Goal: Register for event/course

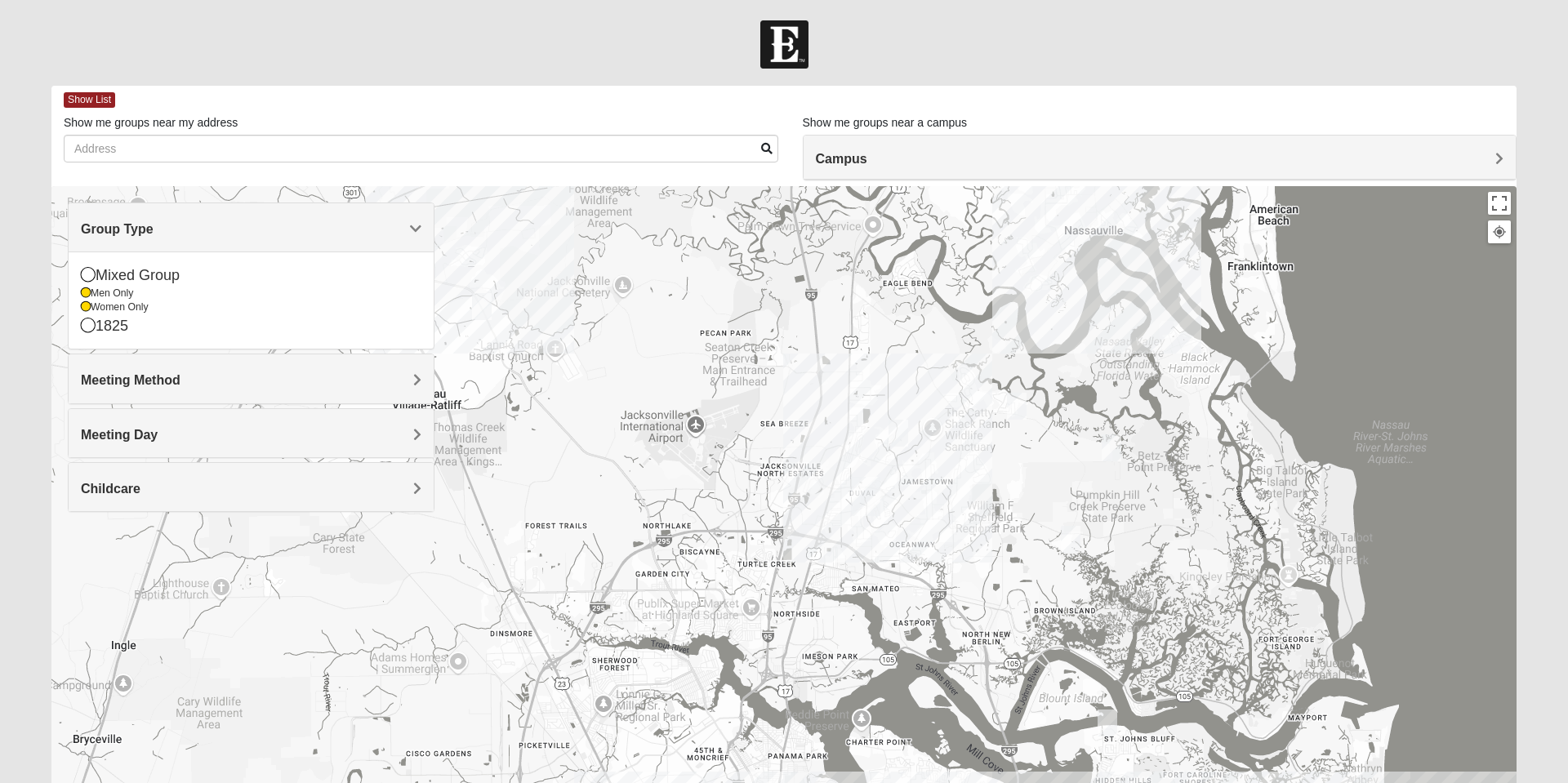
scroll to position [116, 0]
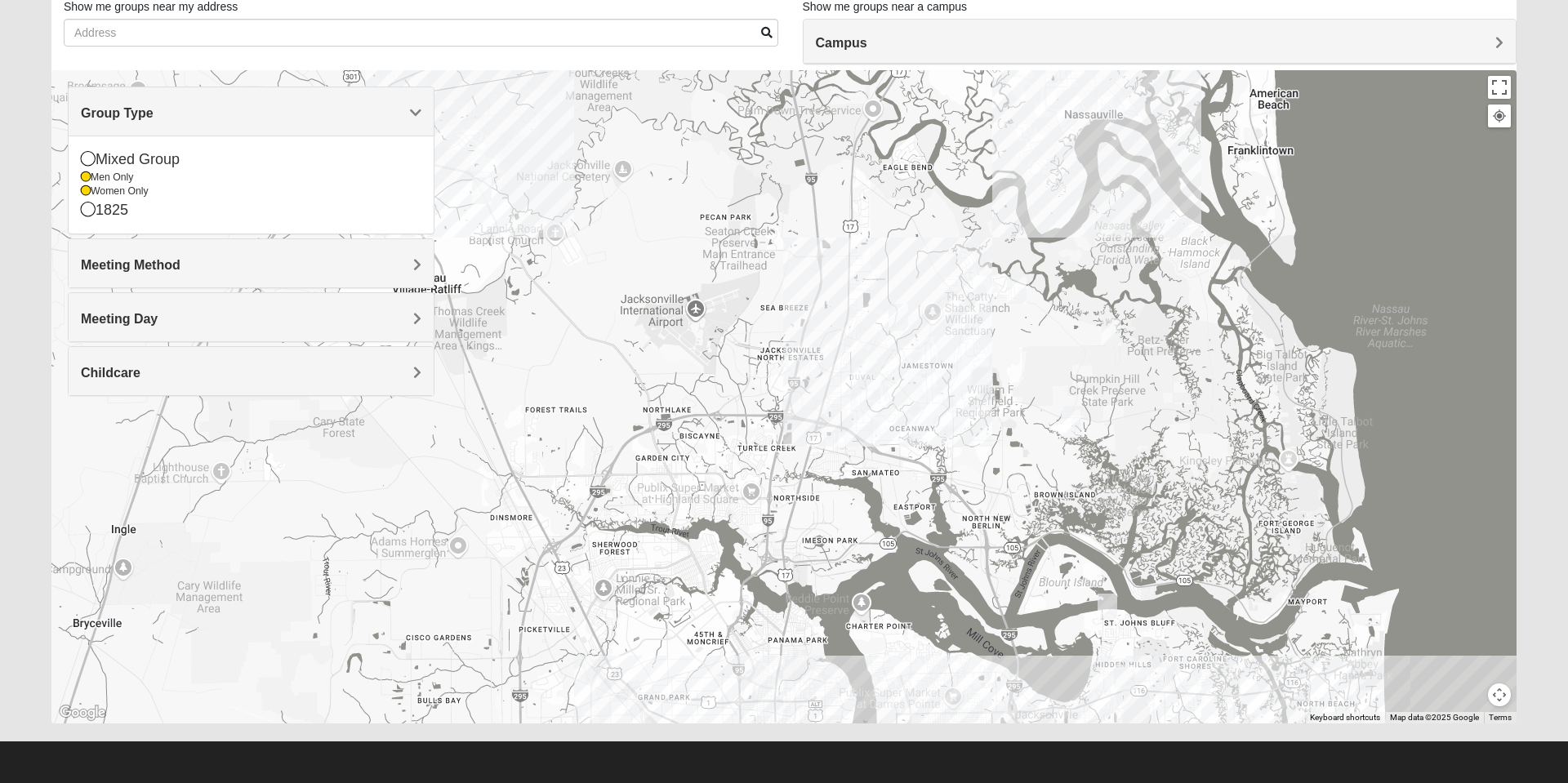
click at [88, 154] on icon at bounding box center [88, 158] width 15 height 15
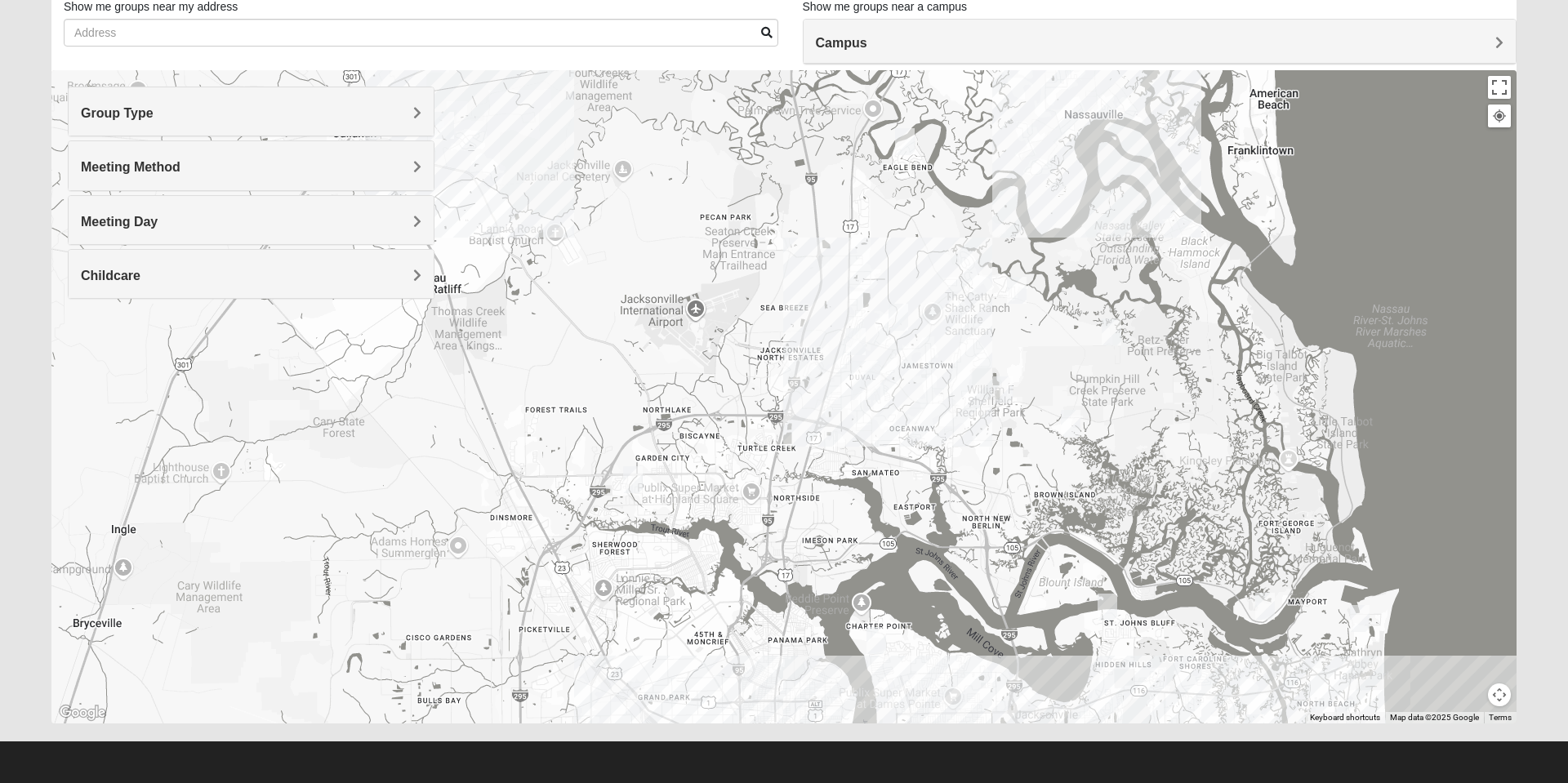
click at [451, 126] on img "Mixed Raines 32011" at bounding box center [444, 126] width 33 height 40
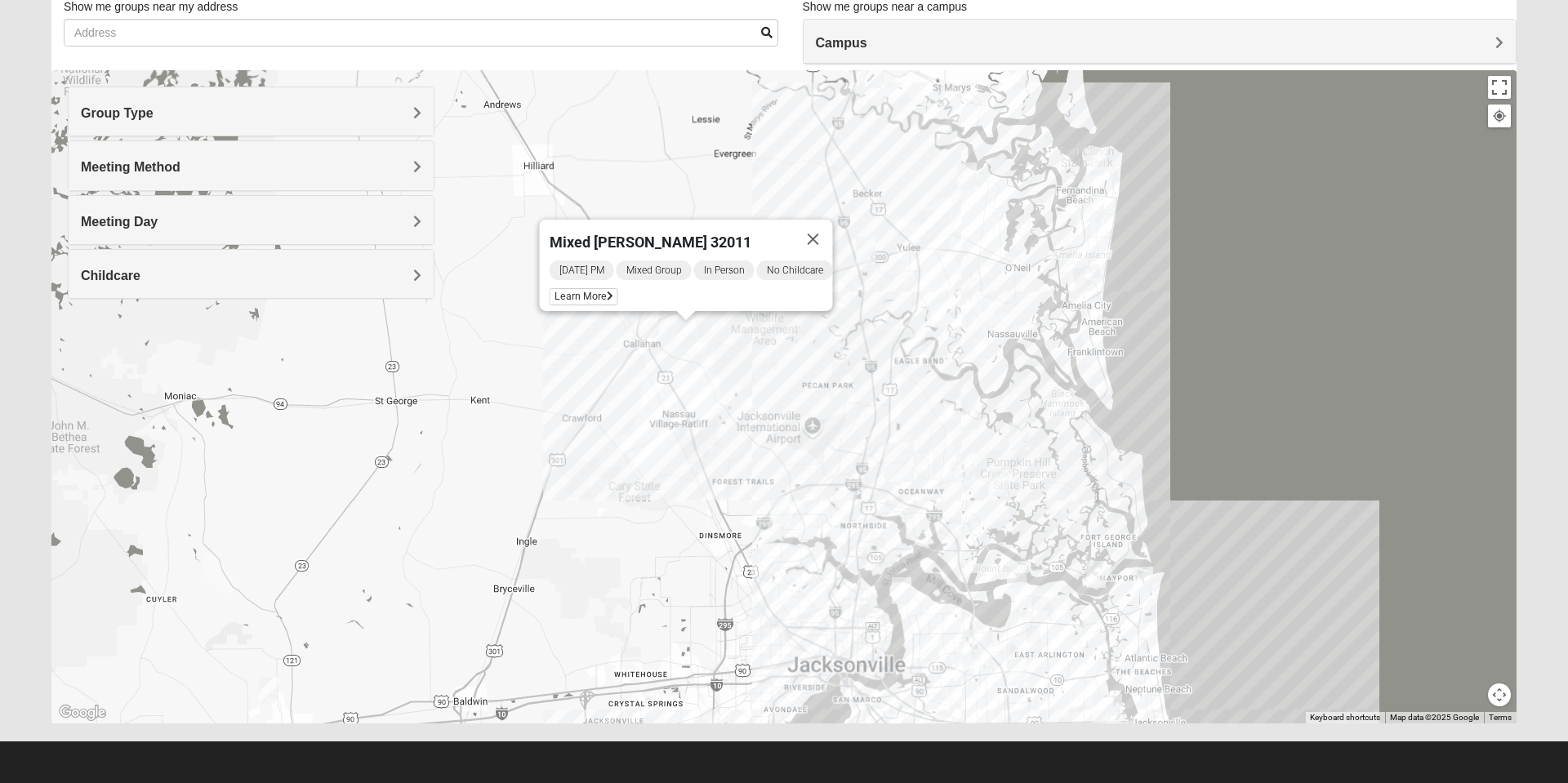
click at [817, 229] on button "Close" at bounding box center [814, 239] width 40 height 40
click at [782, 500] on img "Mixed Turner 32218" at bounding box center [779, 510] width 33 height 40
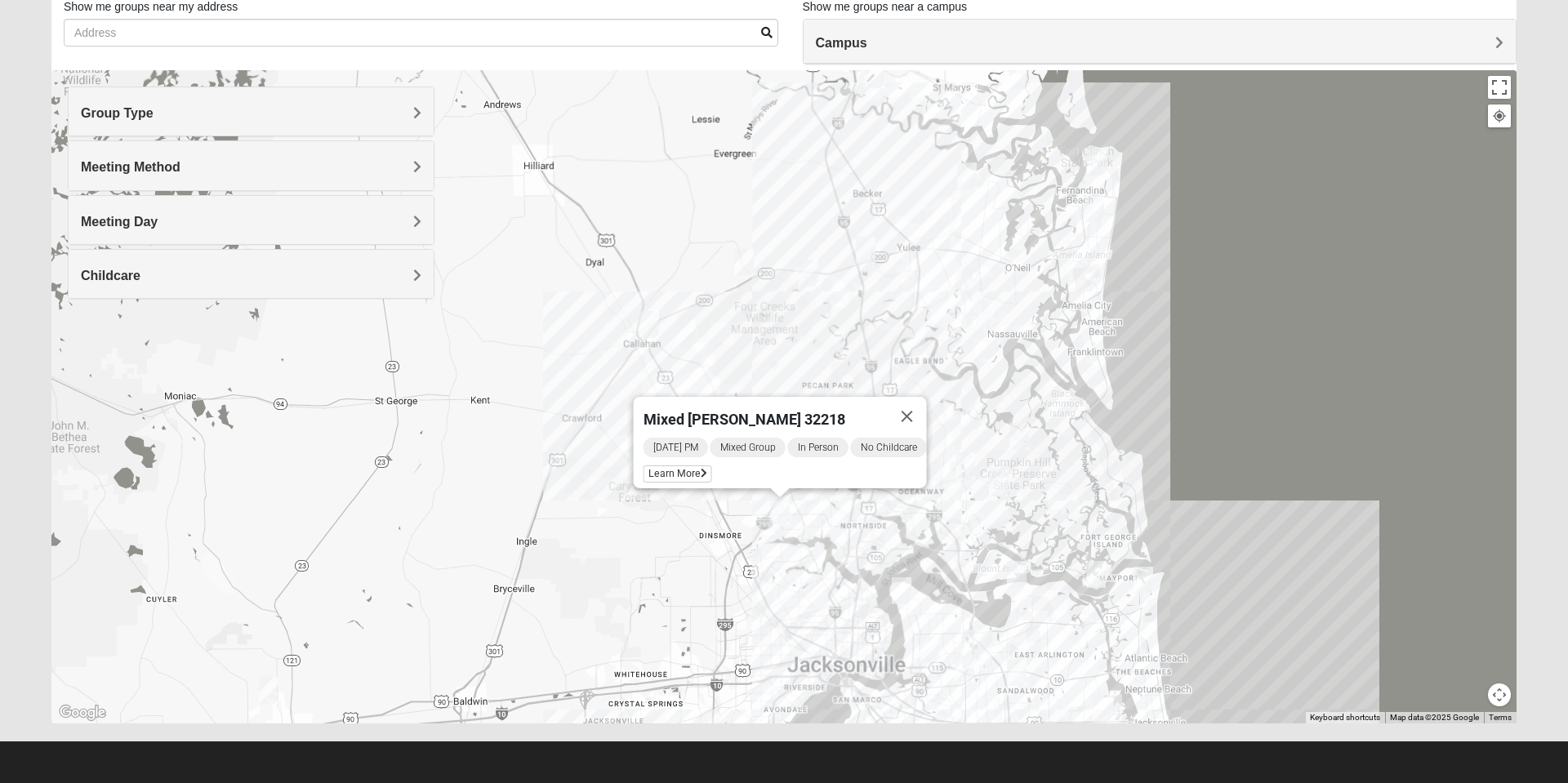
click at [678, 469] on span "Learn More" at bounding box center [677, 474] width 68 height 17
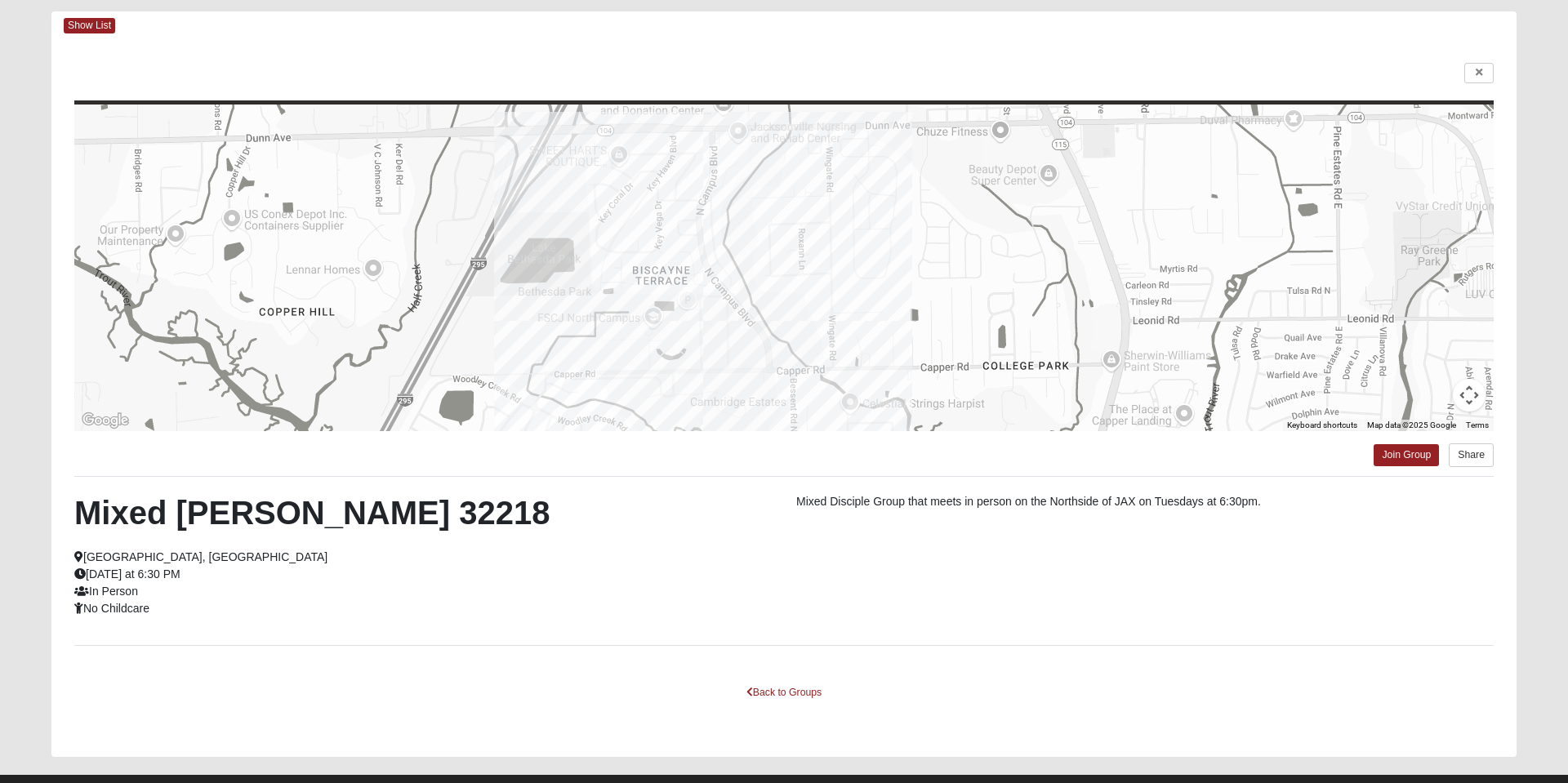
scroll to position [73, 0]
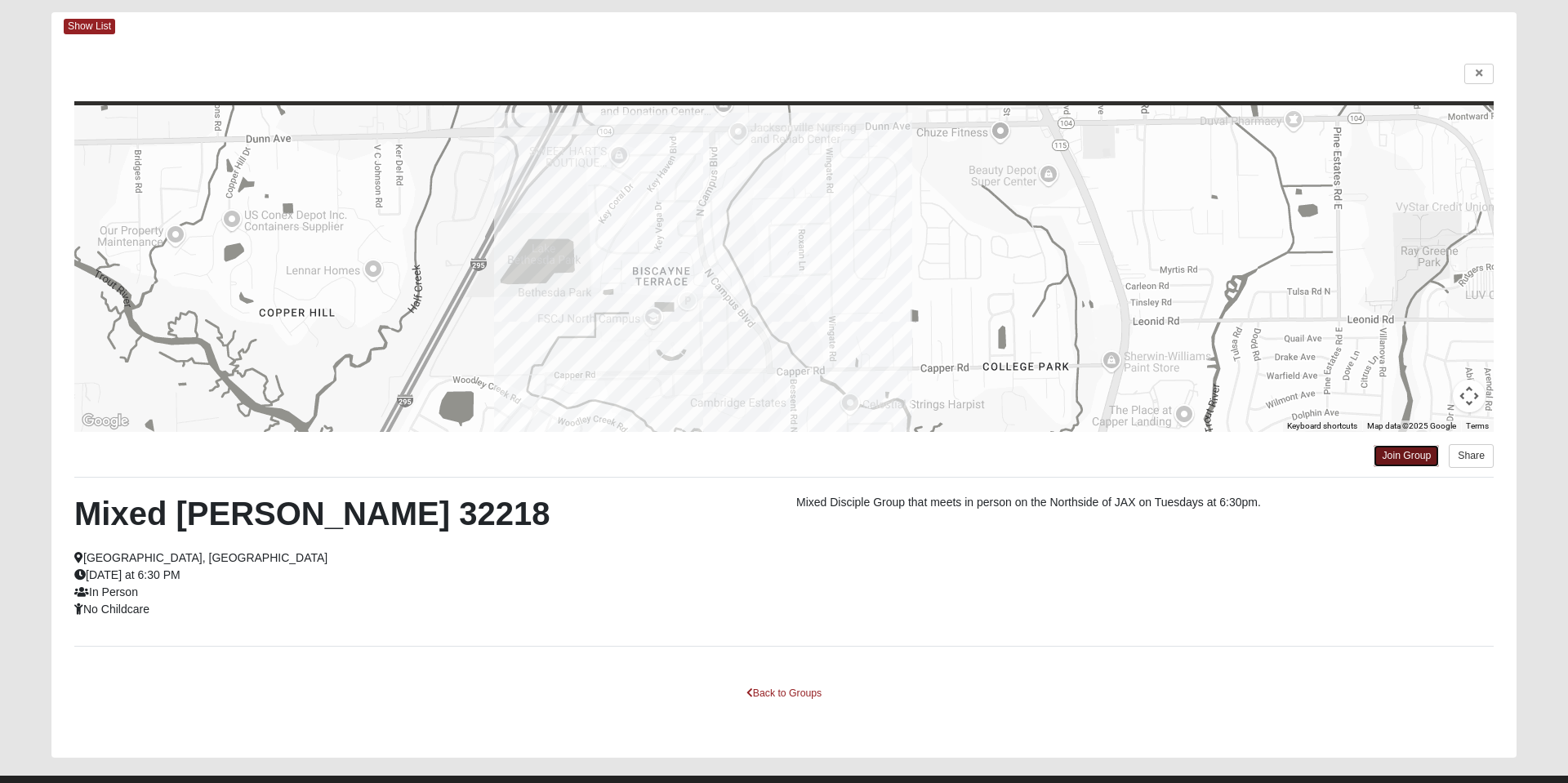
click at [1399, 456] on link "Join Group" at bounding box center [1406, 456] width 65 height 22
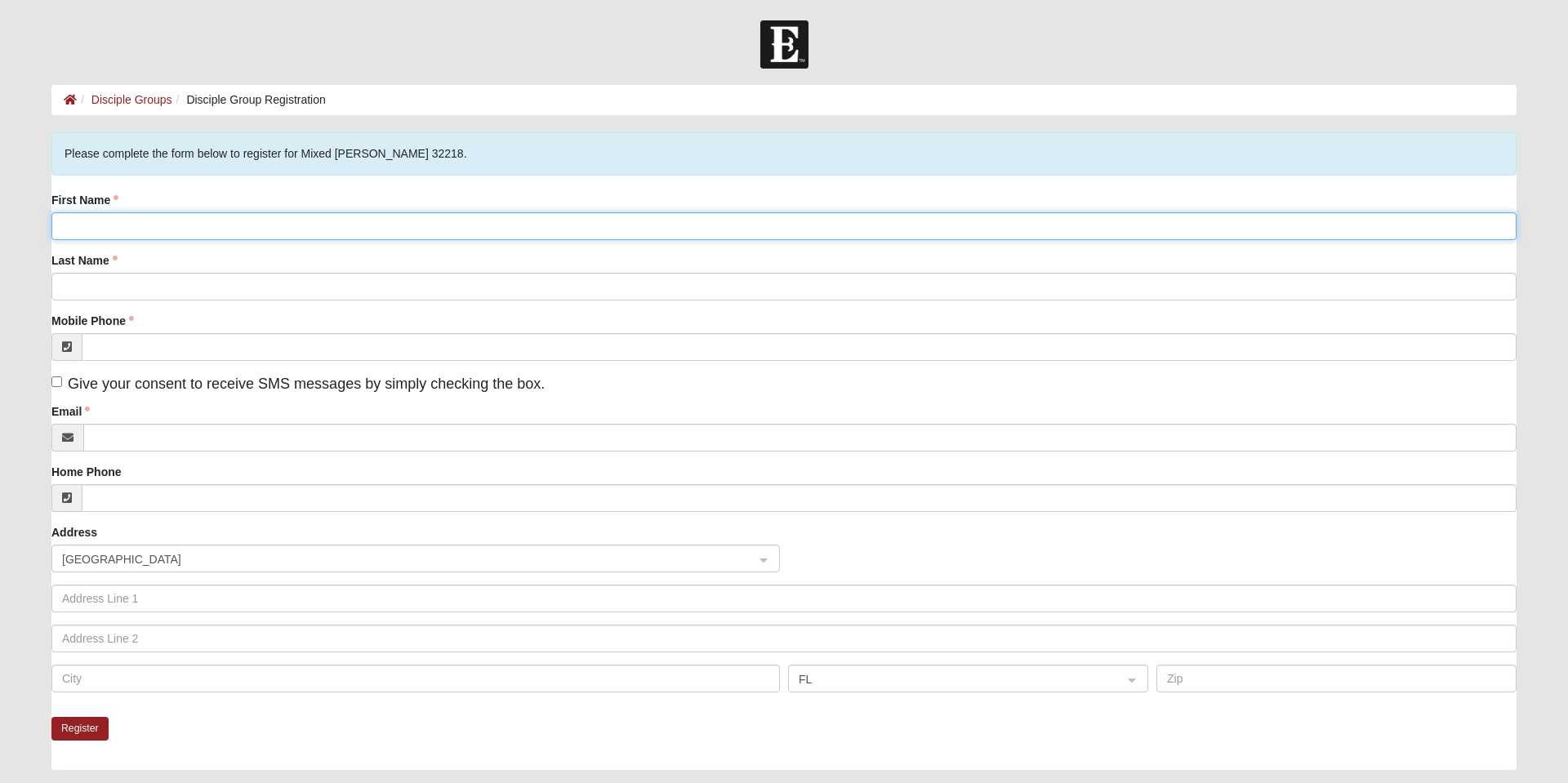
click at [178, 226] on input "First Name" at bounding box center [784, 226] width 1465 height 28
type input "Joshua"
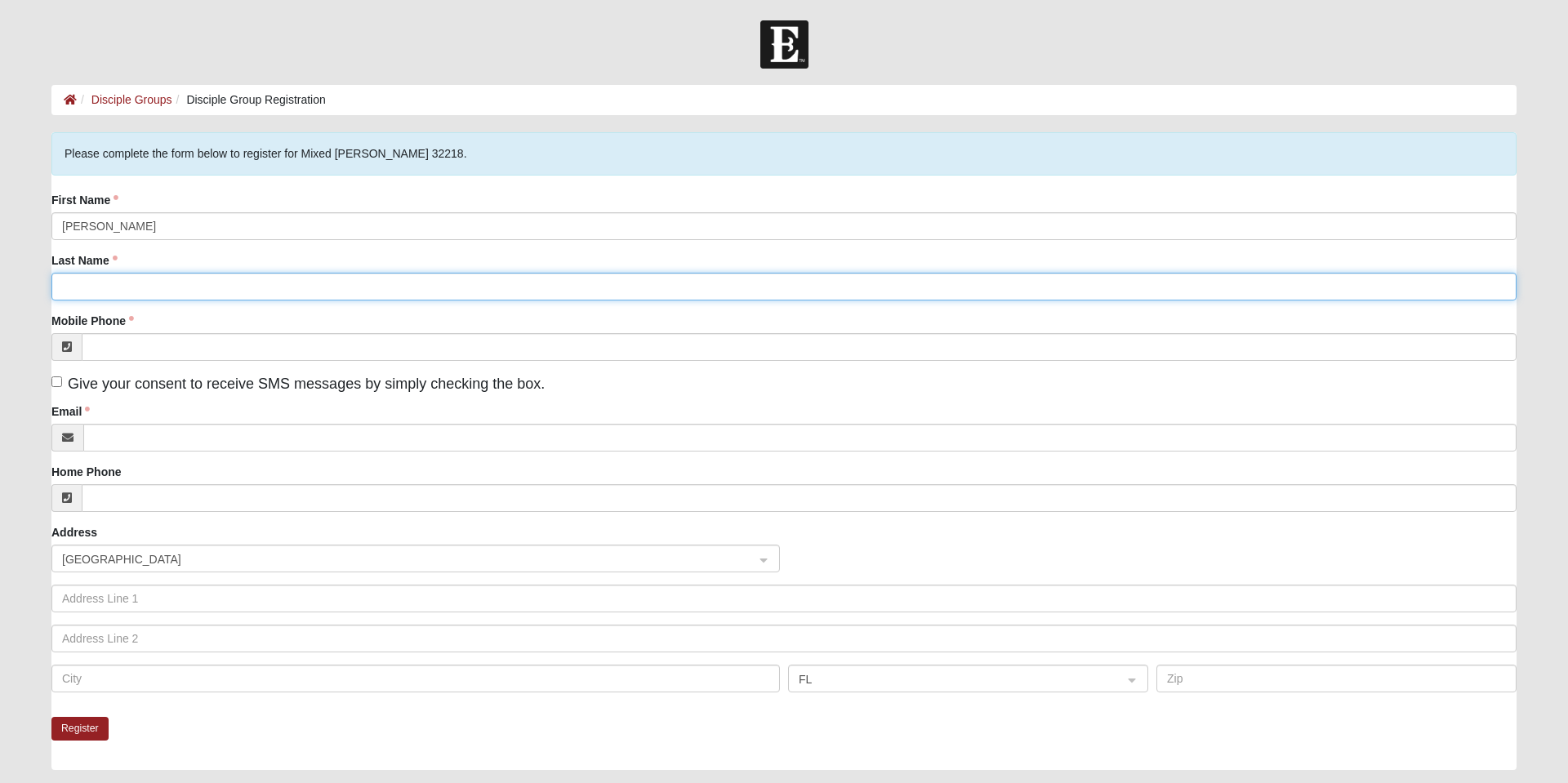
click at [252, 287] on input "Last Name" at bounding box center [784, 287] width 1465 height 28
type input "Buckley"
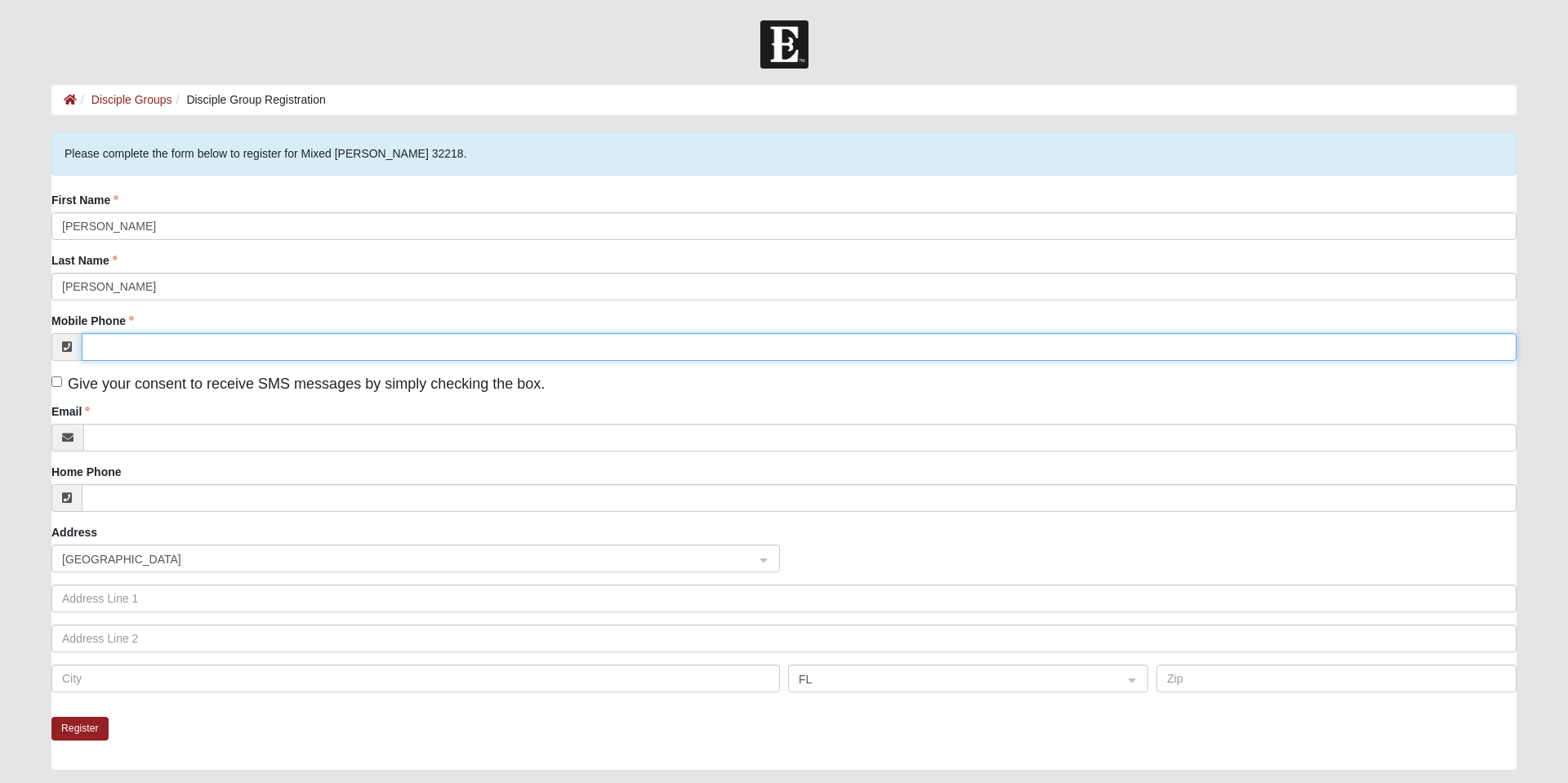
click at [280, 345] on input "Mobile Phone" at bounding box center [799, 347] width 1435 height 28
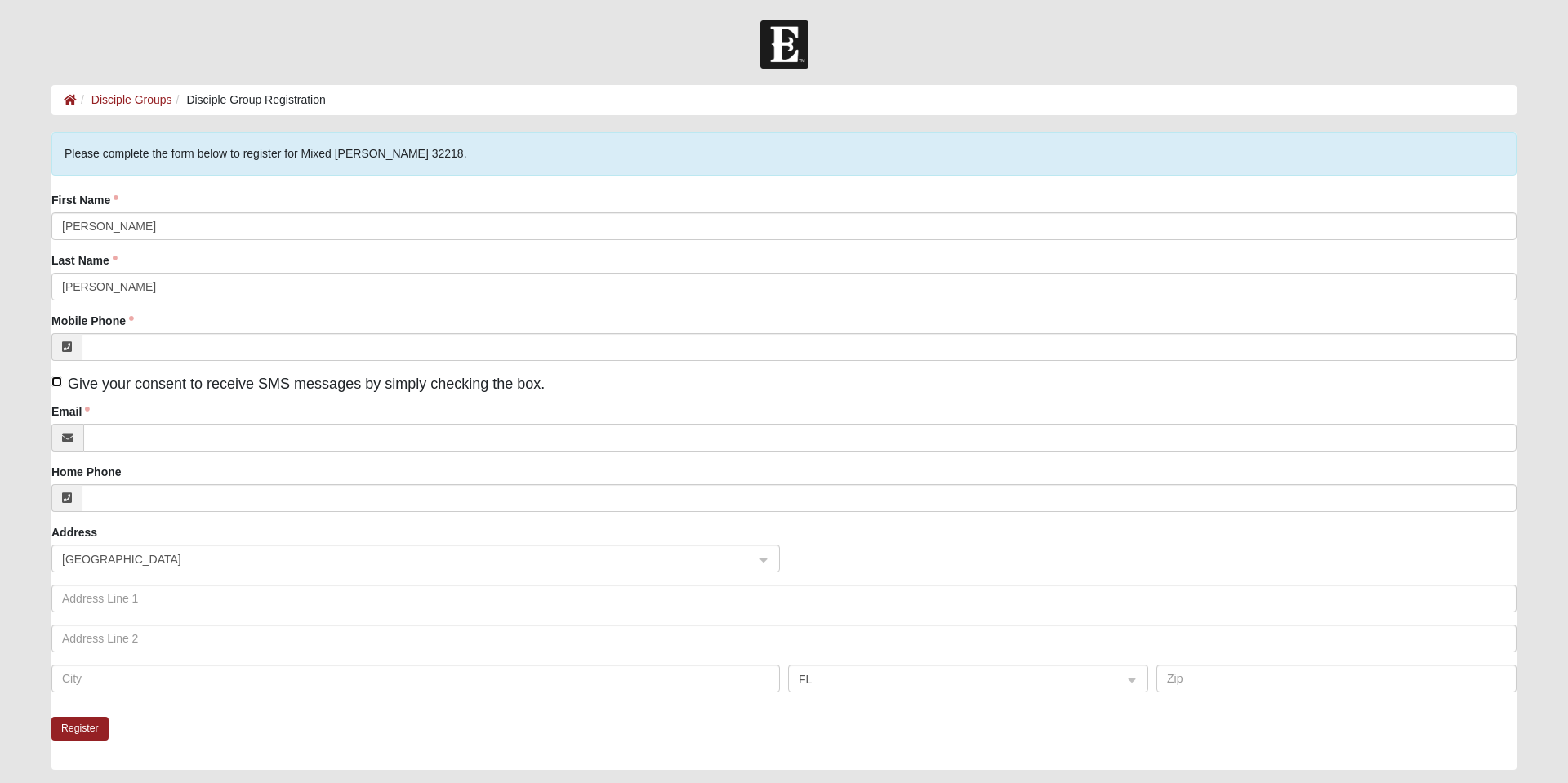
click at [56, 382] on input "Give your consent to receive SMS messages by simply checking the box." at bounding box center [56, 382] width 11 height 11
checkbox input "true"
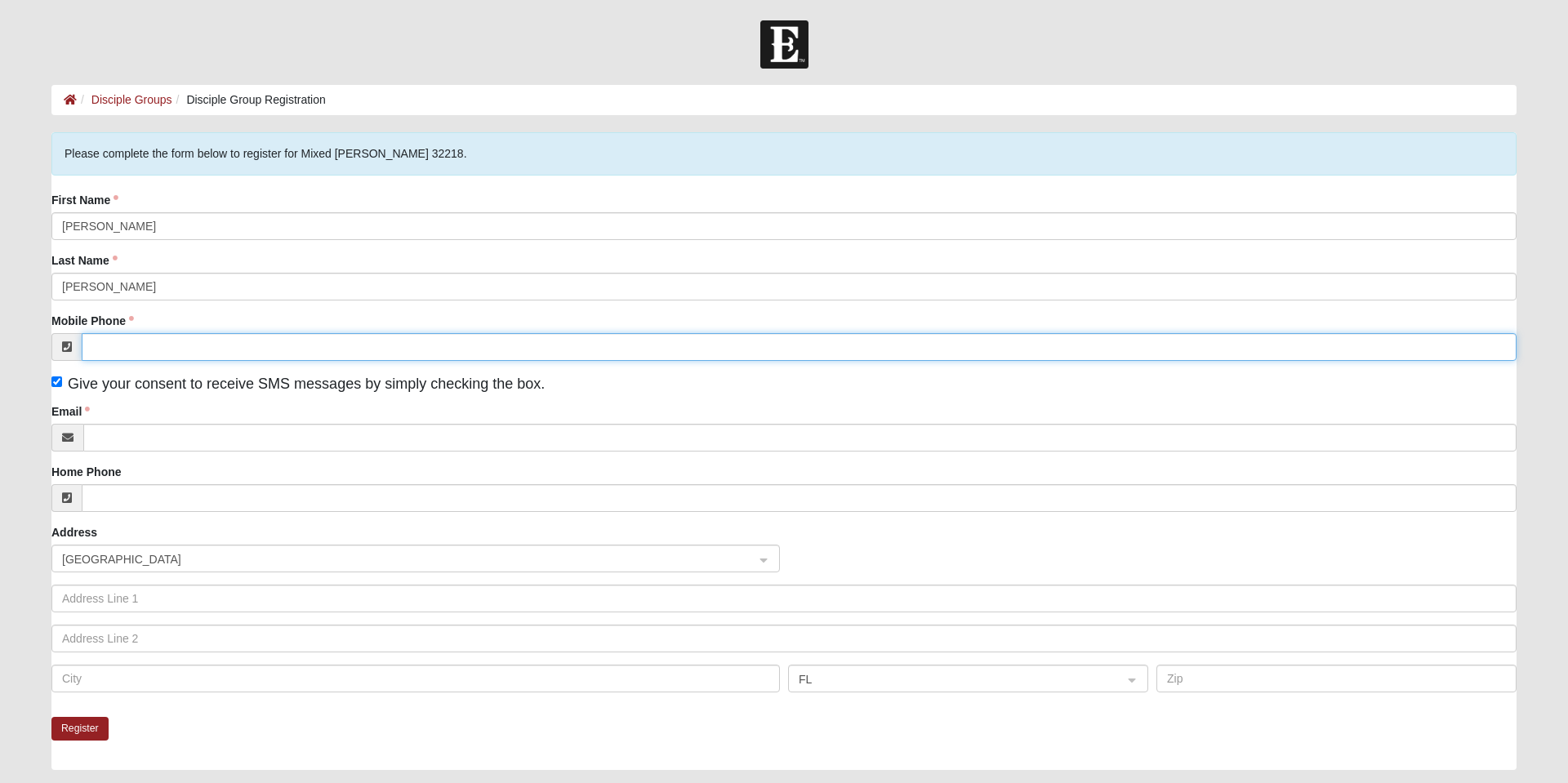
click at [113, 347] on input "Mobile Phone" at bounding box center [799, 347] width 1435 height 28
type input "(904) 327-3295"
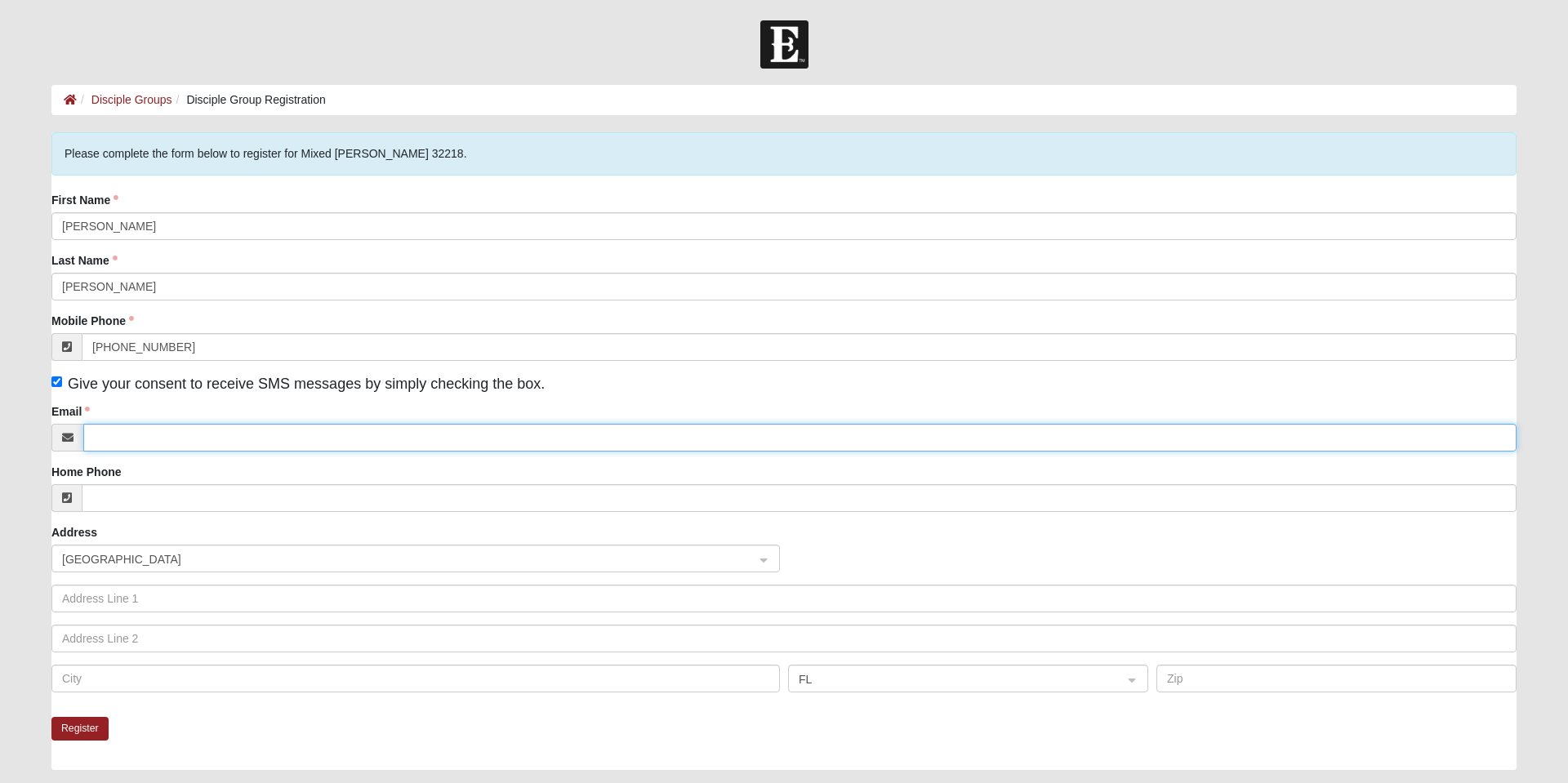
click at [364, 436] on input "Email" at bounding box center [800, 438] width 1434 height 28
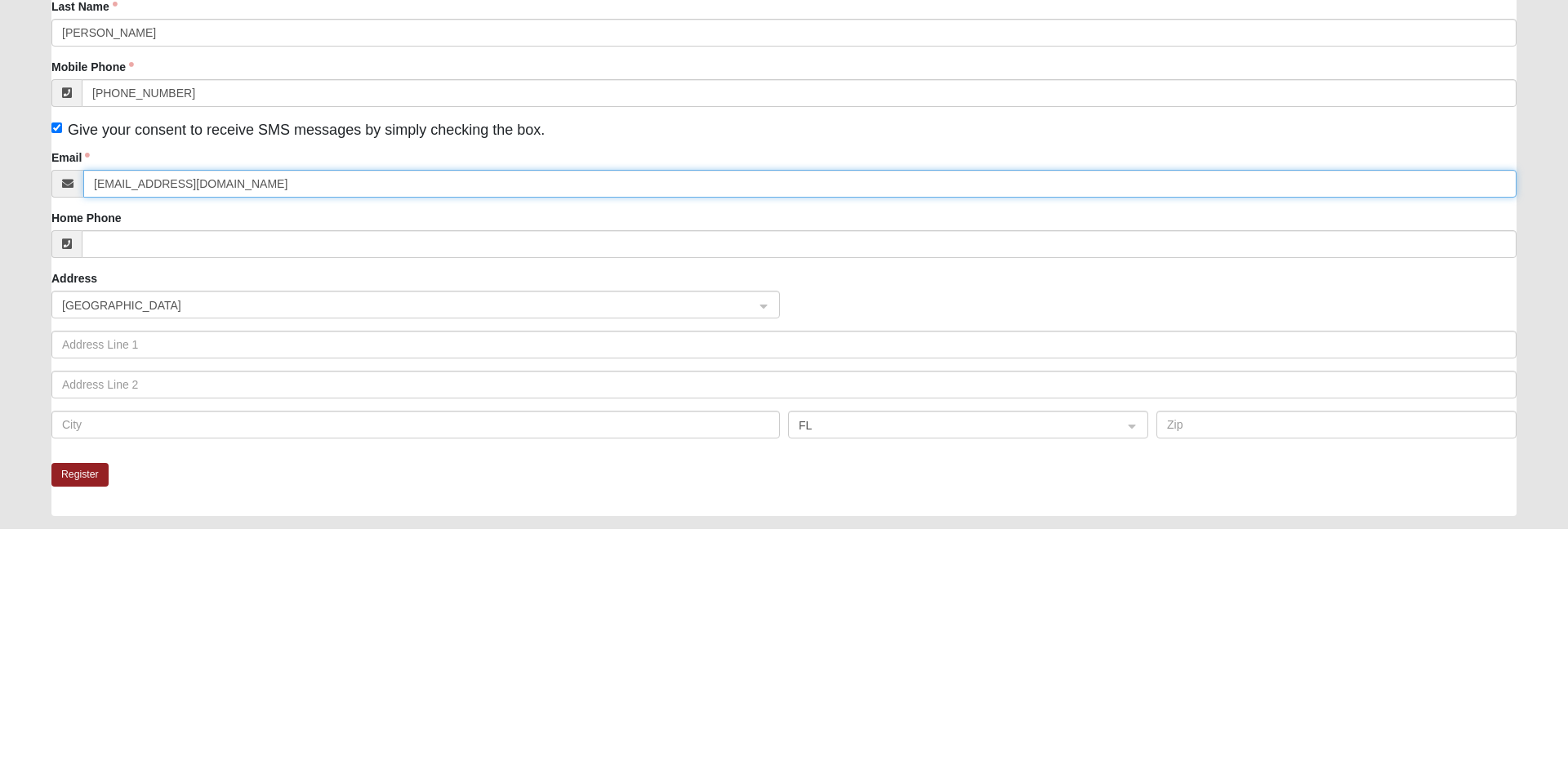
type input "wavejams007@gmail.com"
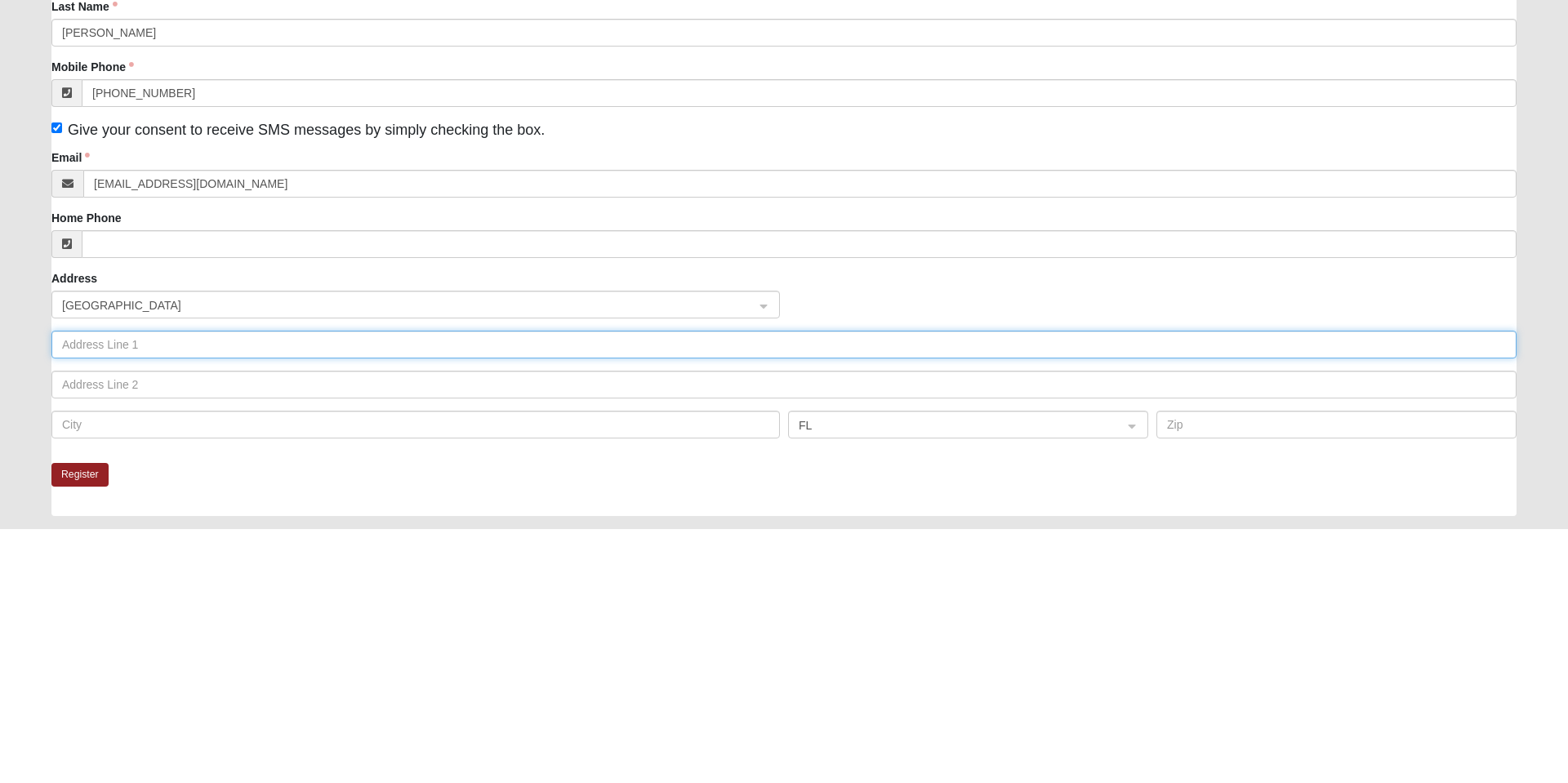
click at [305, 603] on input "text" at bounding box center [784, 598] width 1465 height 28
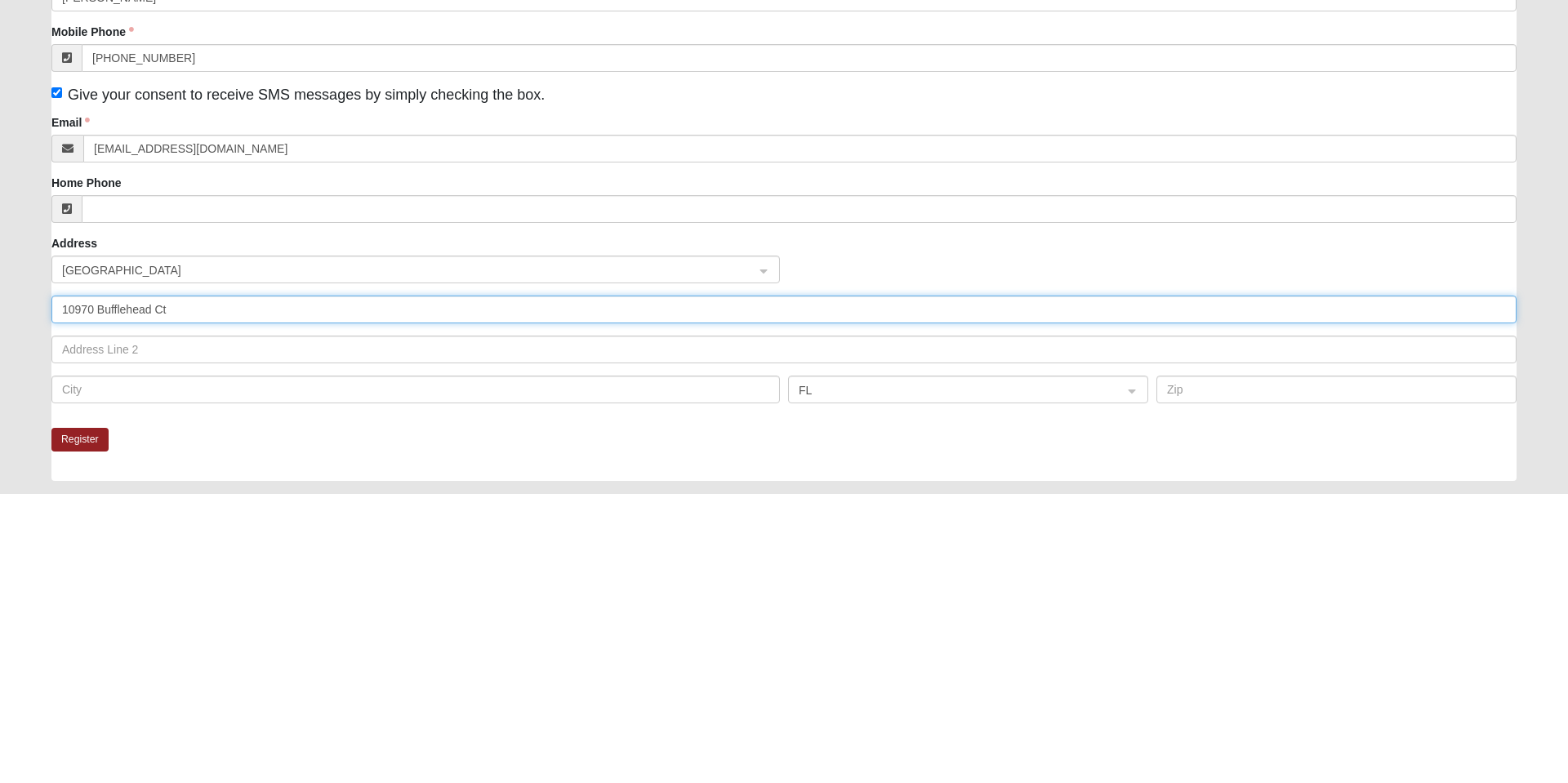
type input "10970 Bufflehead Ct"
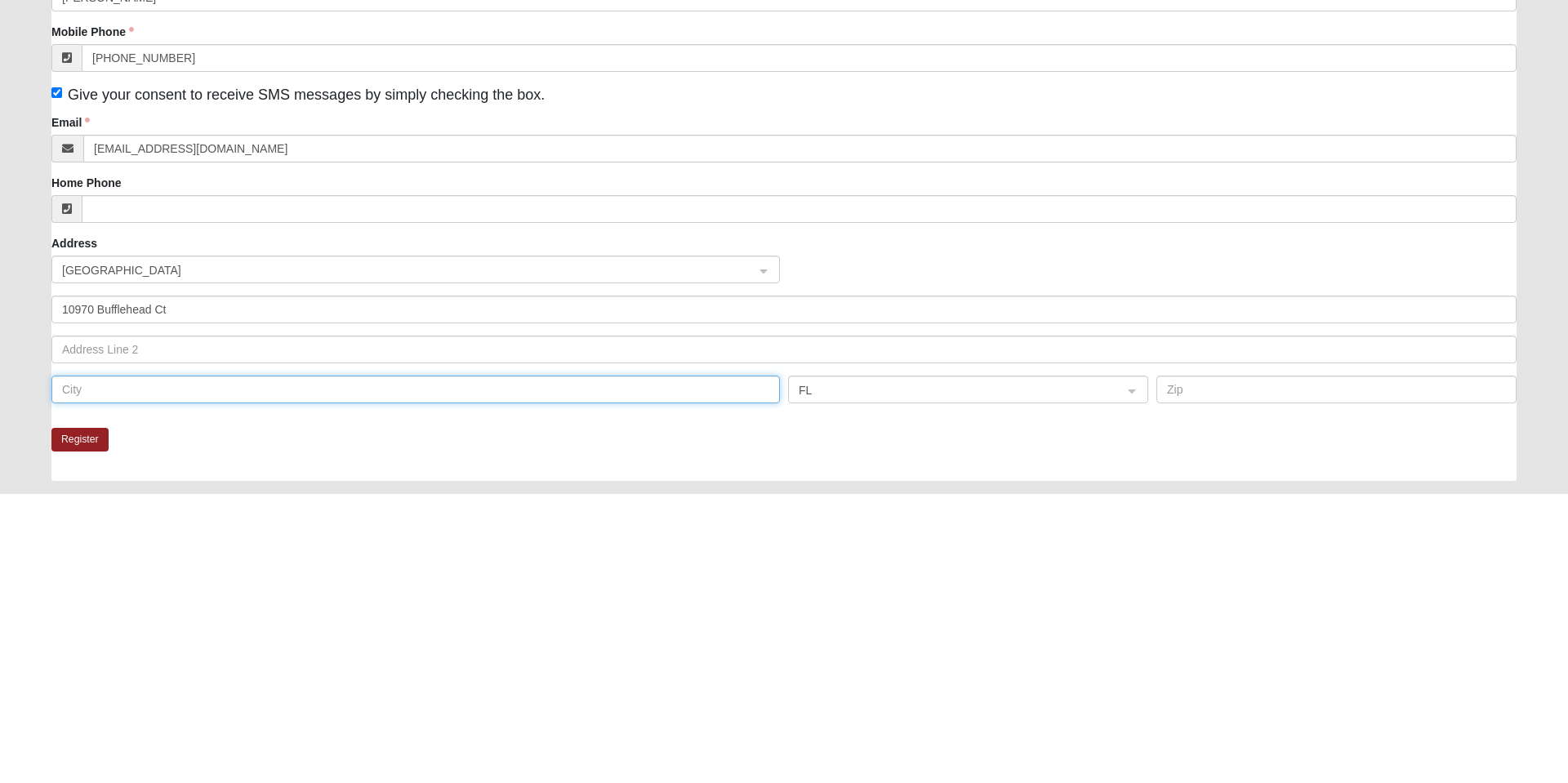
click at [409, 677] on input "text" at bounding box center [415, 678] width 729 height 28
type input "Jacksonville"
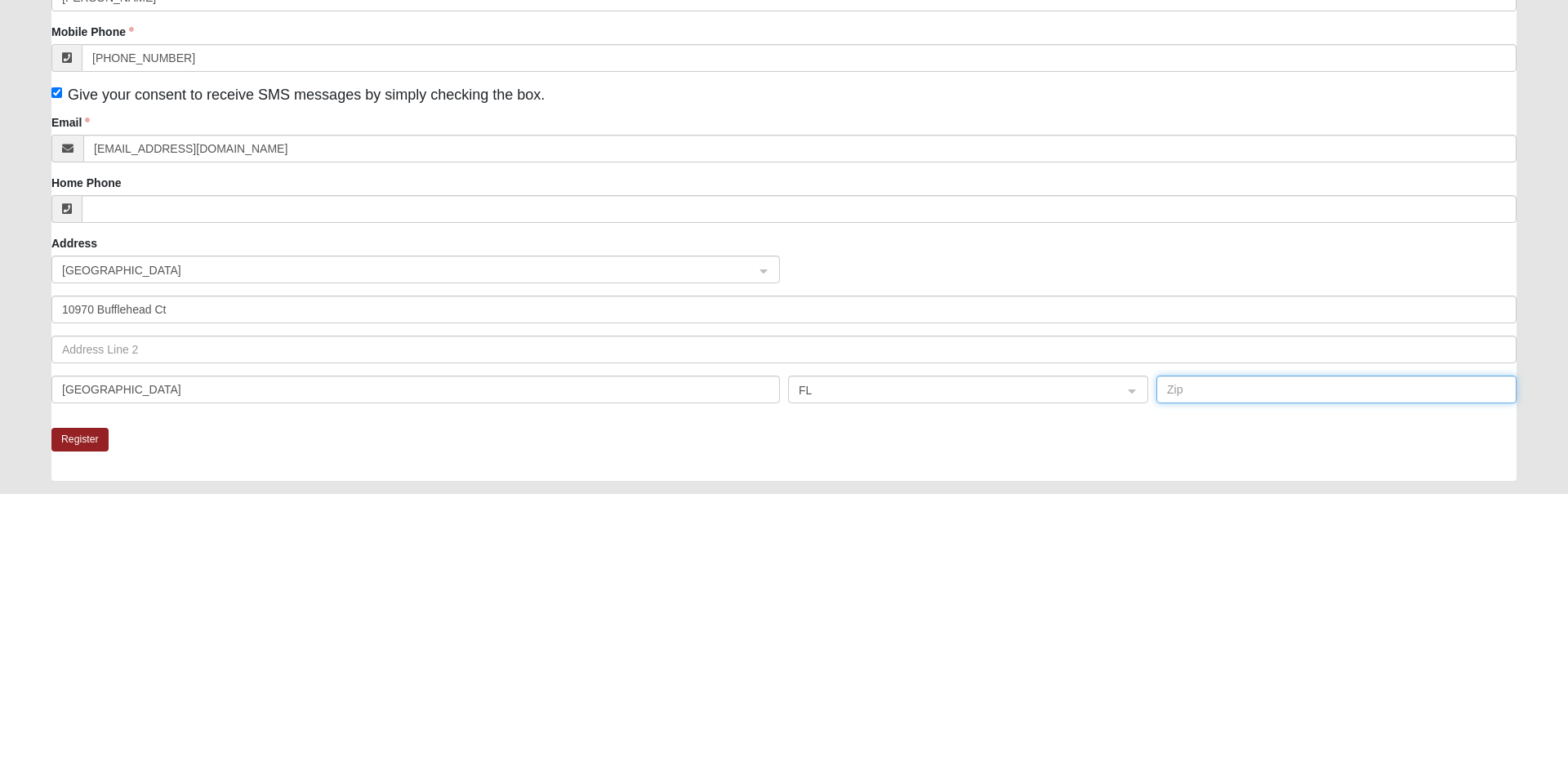
click at [1223, 678] on input "text" at bounding box center [1337, 678] width 360 height 28
type input "32218"
click at [85, 726] on button "Register" at bounding box center [80, 729] width 57 height 24
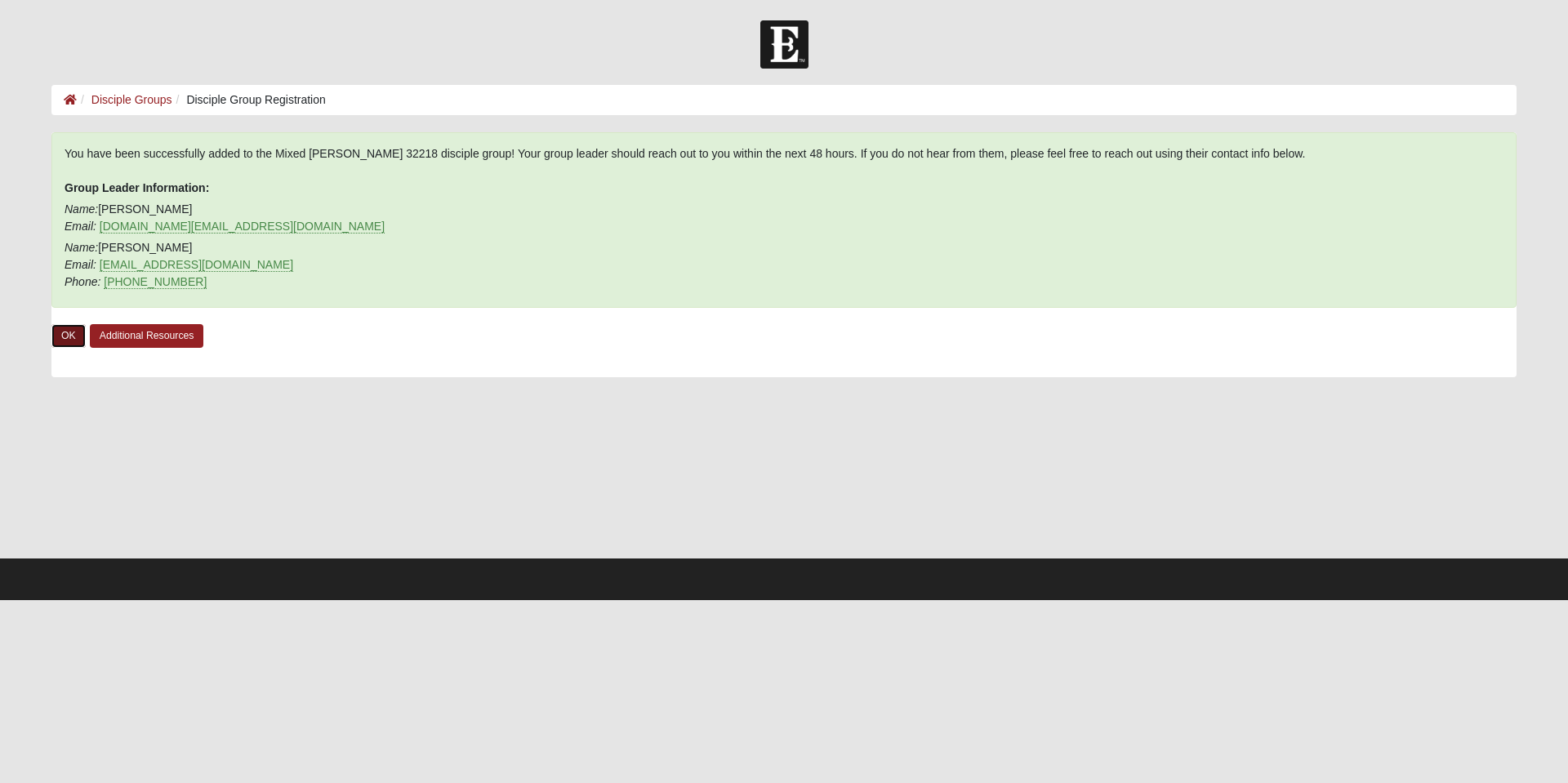
click at [67, 341] on link "OK" at bounding box center [68, 336] width 35 height 24
